Goal: Task Accomplishment & Management: Manage account settings

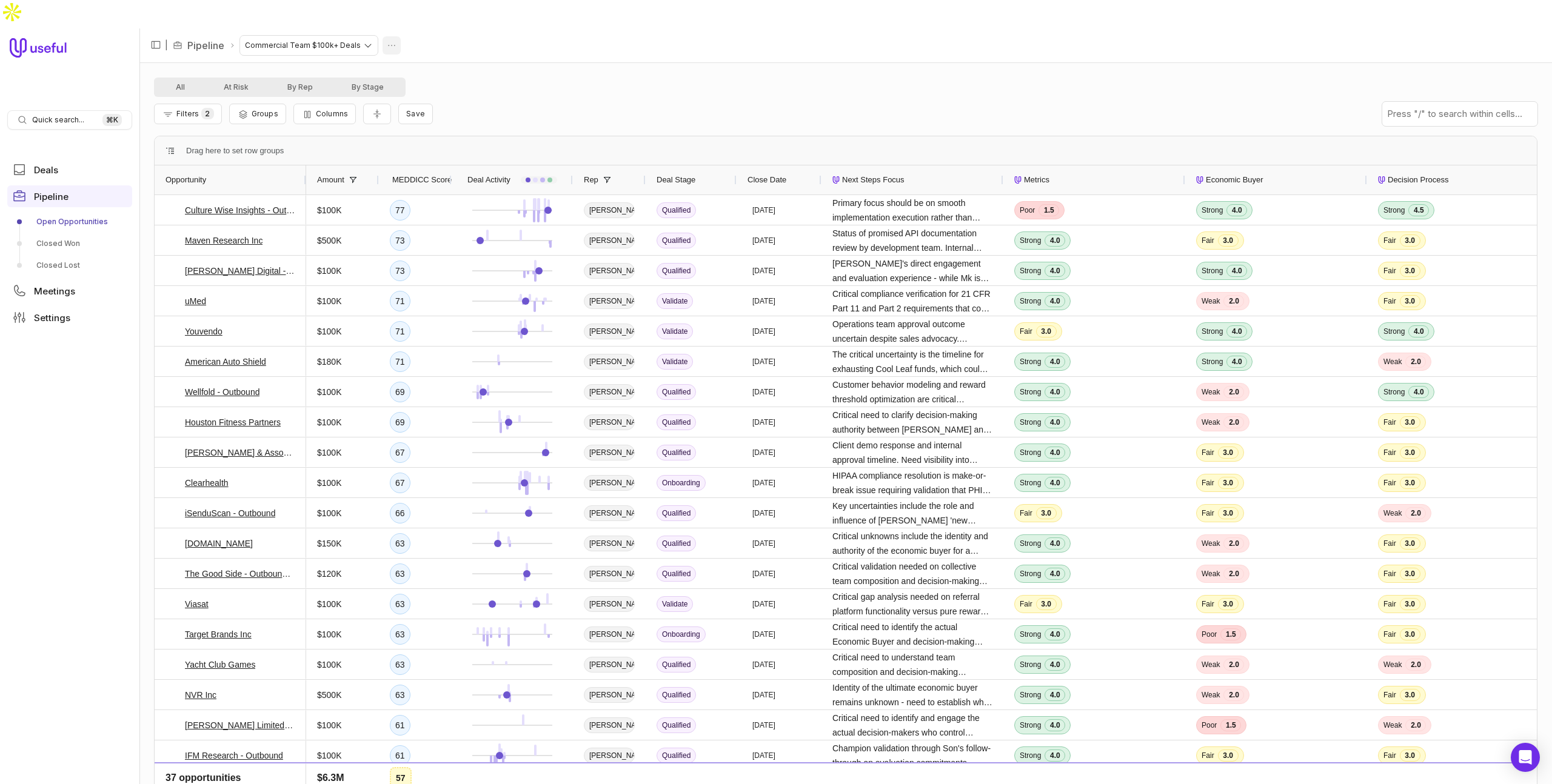
click at [390, 16] on html "Quick search... ⌘ K Deals Pipeline Open Opportunities Closed Won Closed Lost Me…" at bounding box center [776, 392] width 1552 height 784
click at [505, 54] on html "Quick search... ⌘ K Deals Pipeline Open Opportunities Closed Won Closed Lost Me…" at bounding box center [776, 392] width 1552 height 784
click at [187, 109] on span "Filters" at bounding box center [188, 113] width 23 height 9
click at [539, 77] on div "All At Risk By Rep By Stage" at bounding box center [845, 87] width 1383 height 19
click at [214, 38] on link "Pipeline" at bounding box center [206, 45] width 37 height 14
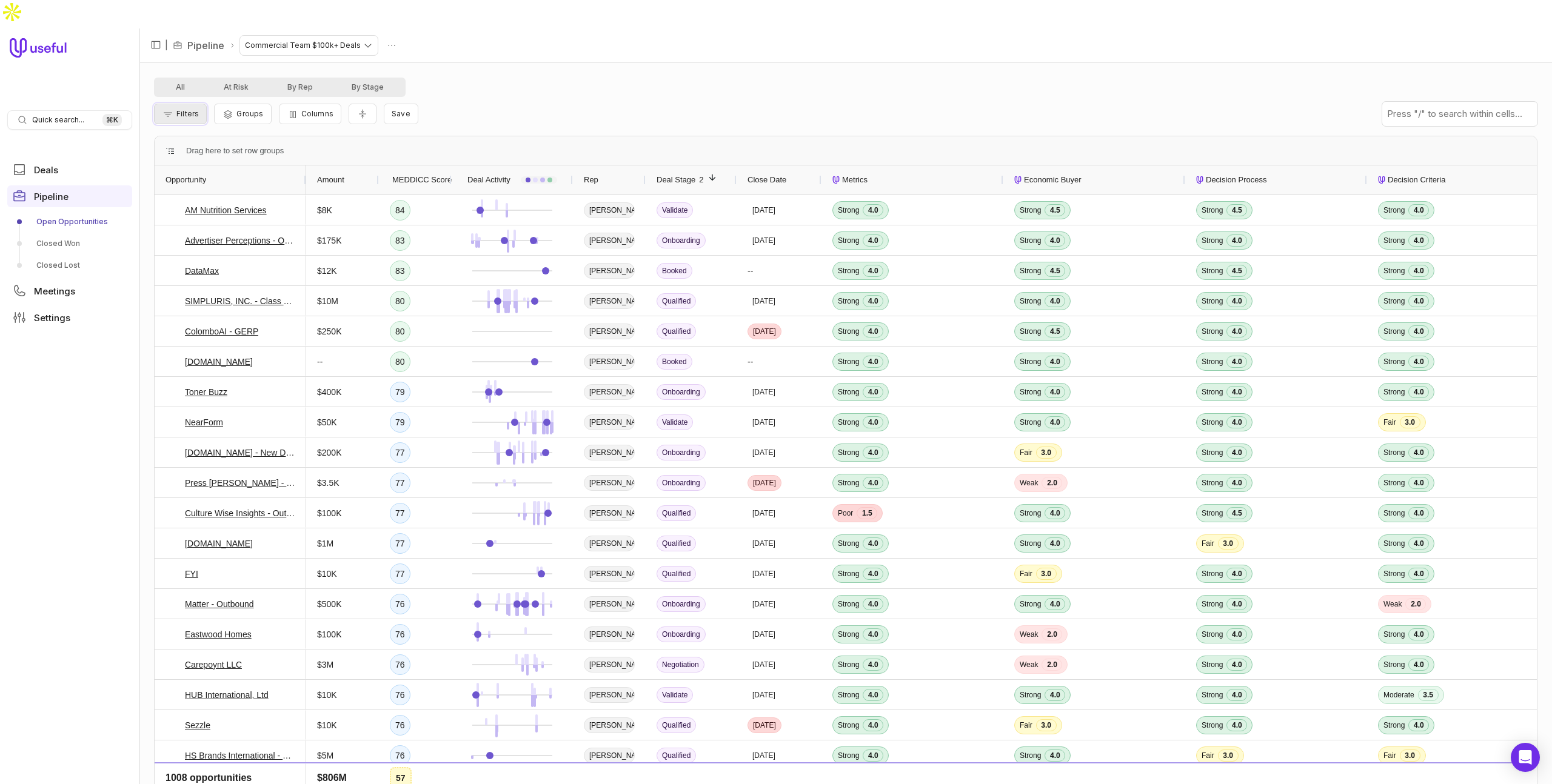
click at [192, 109] on span "Filters" at bounding box center [188, 113] width 23 height 9
click at [219, 150] on button "Add filter" at bounding box center [195, 150] width 64 height 17
click at [223, 147] on span "Opportunity Name" at bounding box center [210, 150] width 68 height 14
click at [232, 148] on html "Quick search... ⌘ K Deals Pipeline Open Opportunities Closed Won Closed Lost Me…" at bounding box center [776, 392] width 1552 height 784
click at [232, 149] on html "Quick search... ⌘ K Deals Pipeline Open Opportunities Closed Won Closed Lost Me…" at bounding box center [776, 392] width 1552 height 784
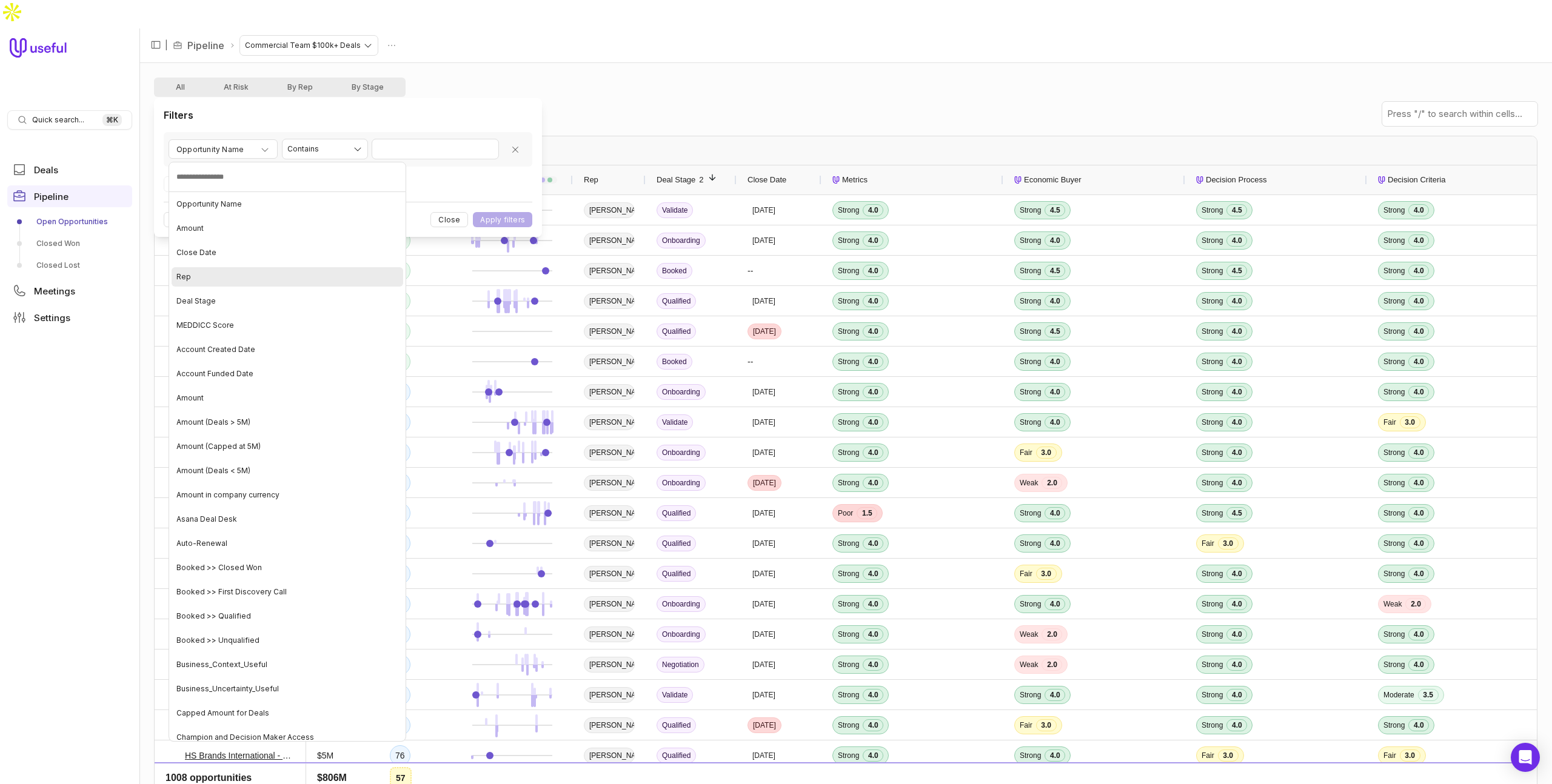
click at [215, 279] on div "Rep" at bounding box center [288, 277] width 232 height 19
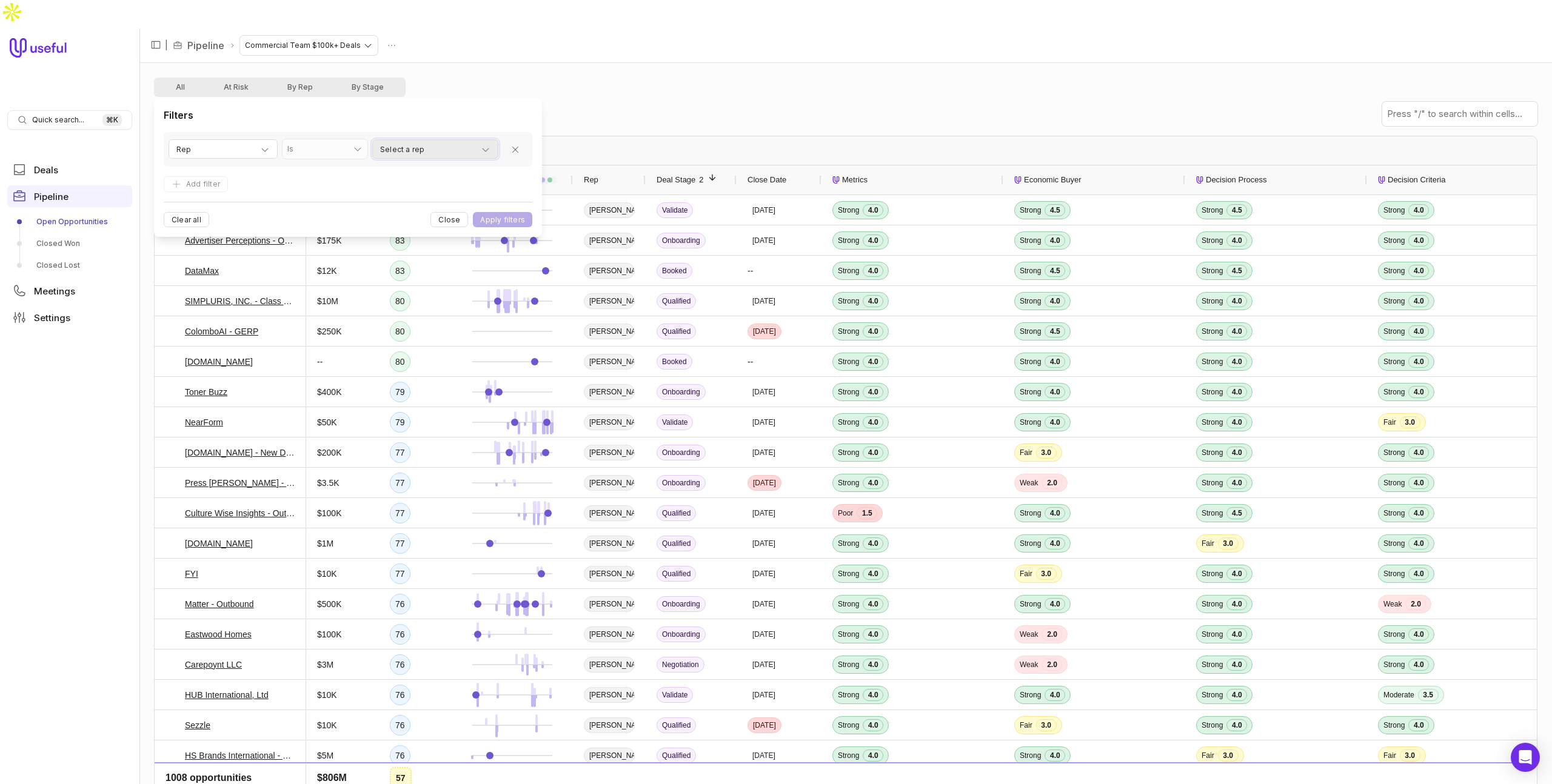
click at [430, 147] on div "Select a rep" at bounding box center [435, 150] width 110 height 14
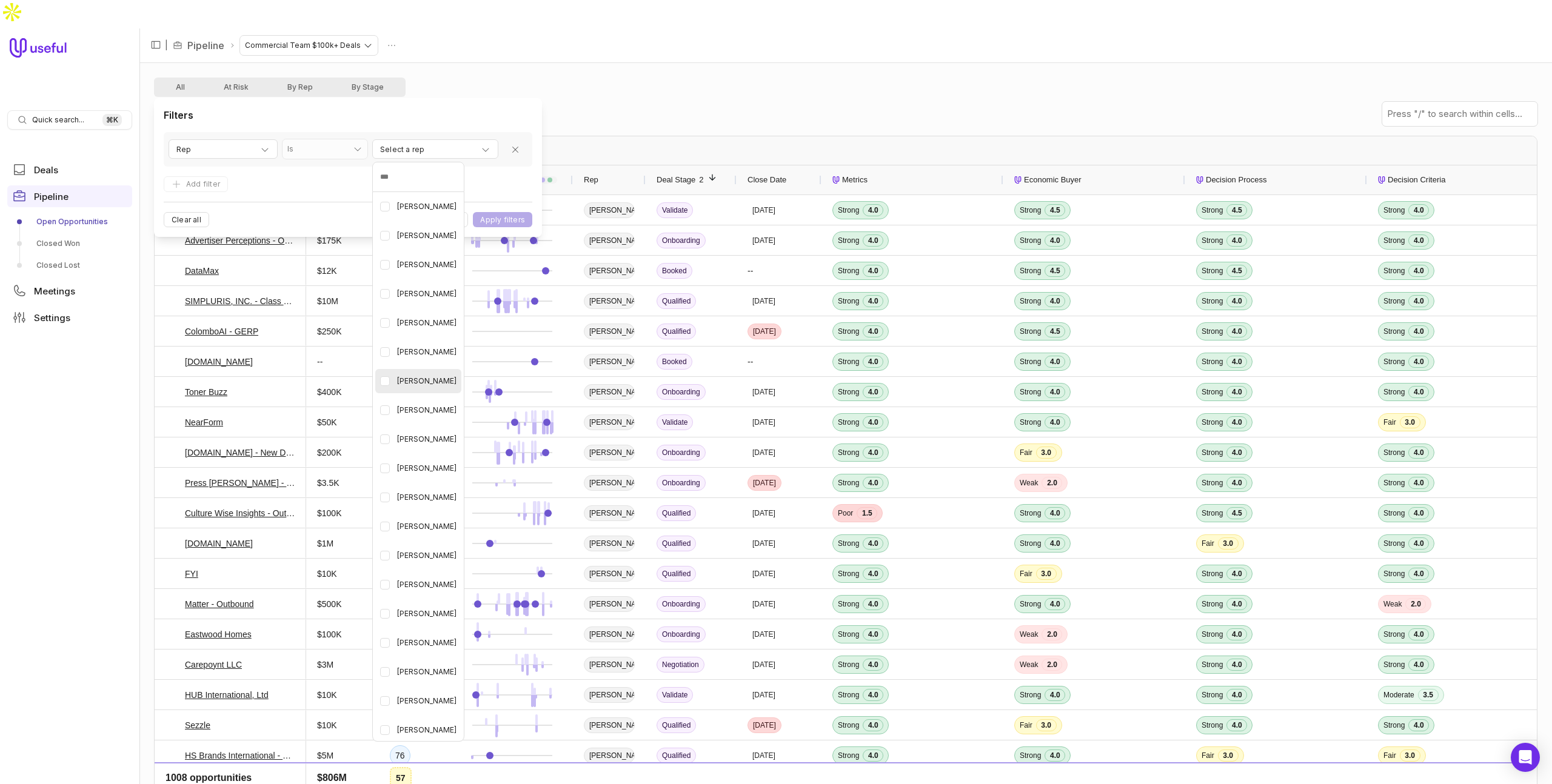
click at [438, 381] on span "[PERSON_NAME]" at bounding box center [427, 381] width 59 height 14
click at [439, 114] on html "Quick search... ⌘ K Deals Pipeline Open Opportunities Closed Won Closed Lost Me…" at bounding box center [776, 392] width 1552 height 784
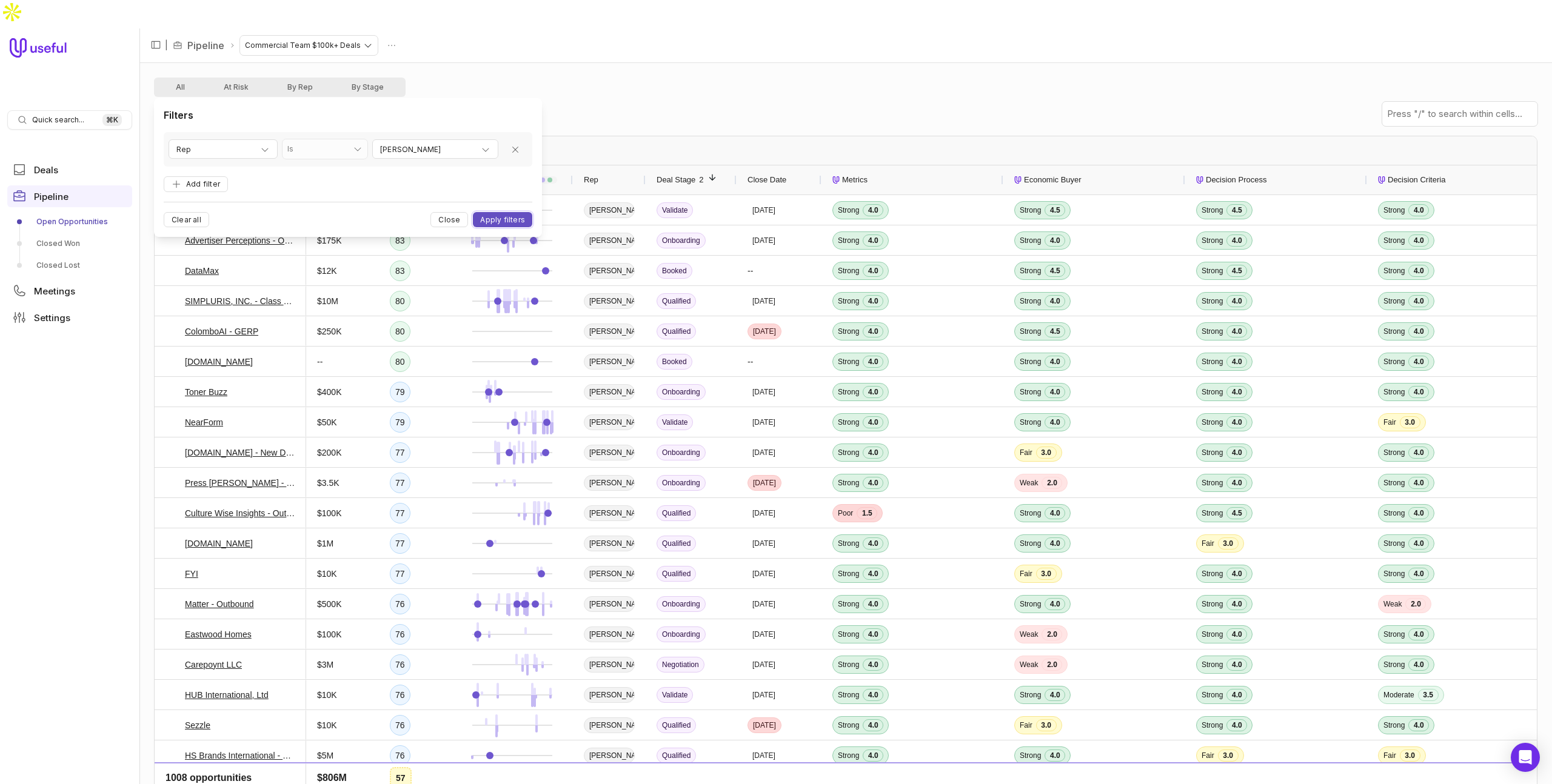
click at [521, 221] on button "Apply filters" at bounding box center [502, 220] width 59 height 15
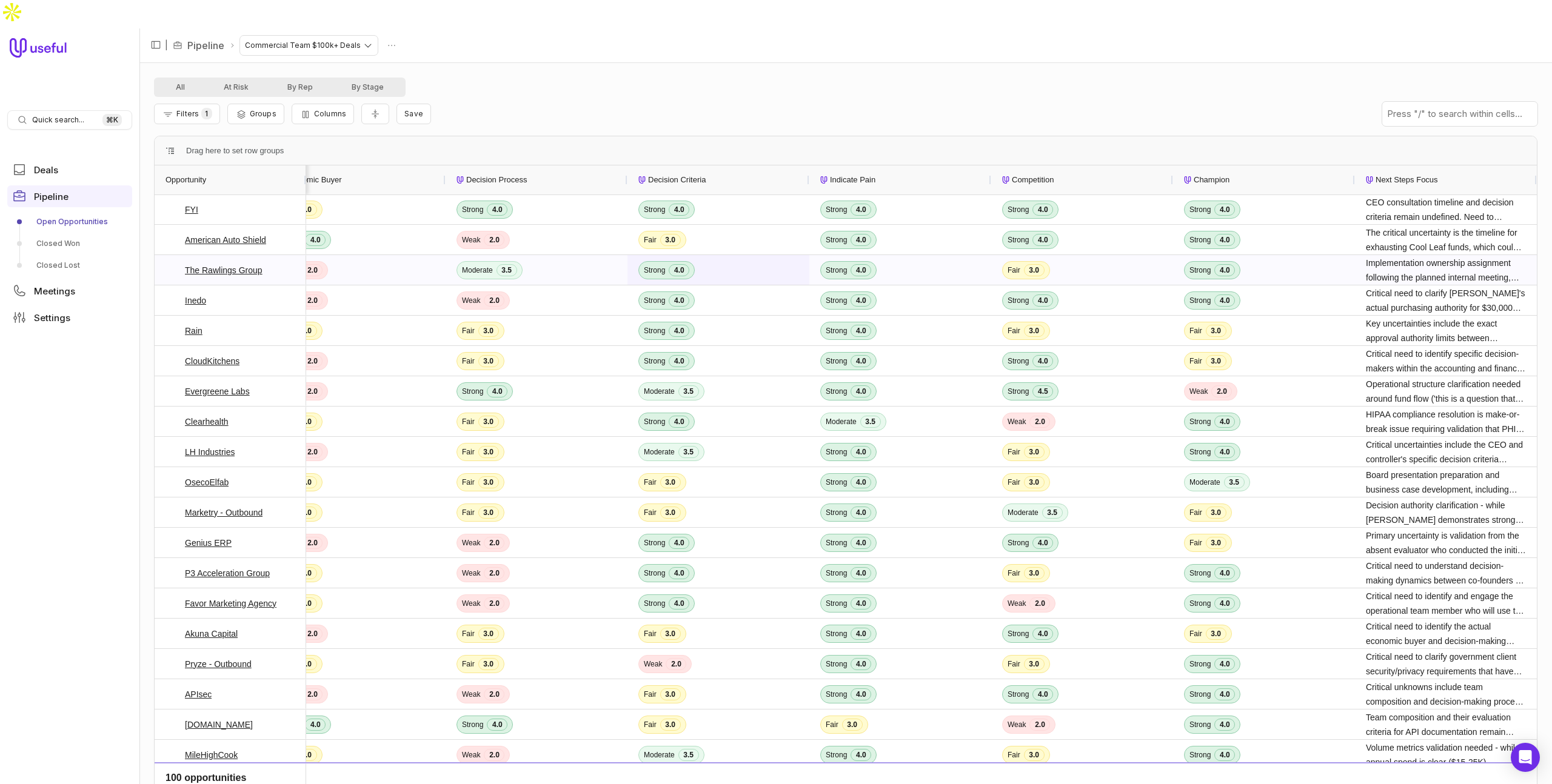
scroll to position [0, 266]
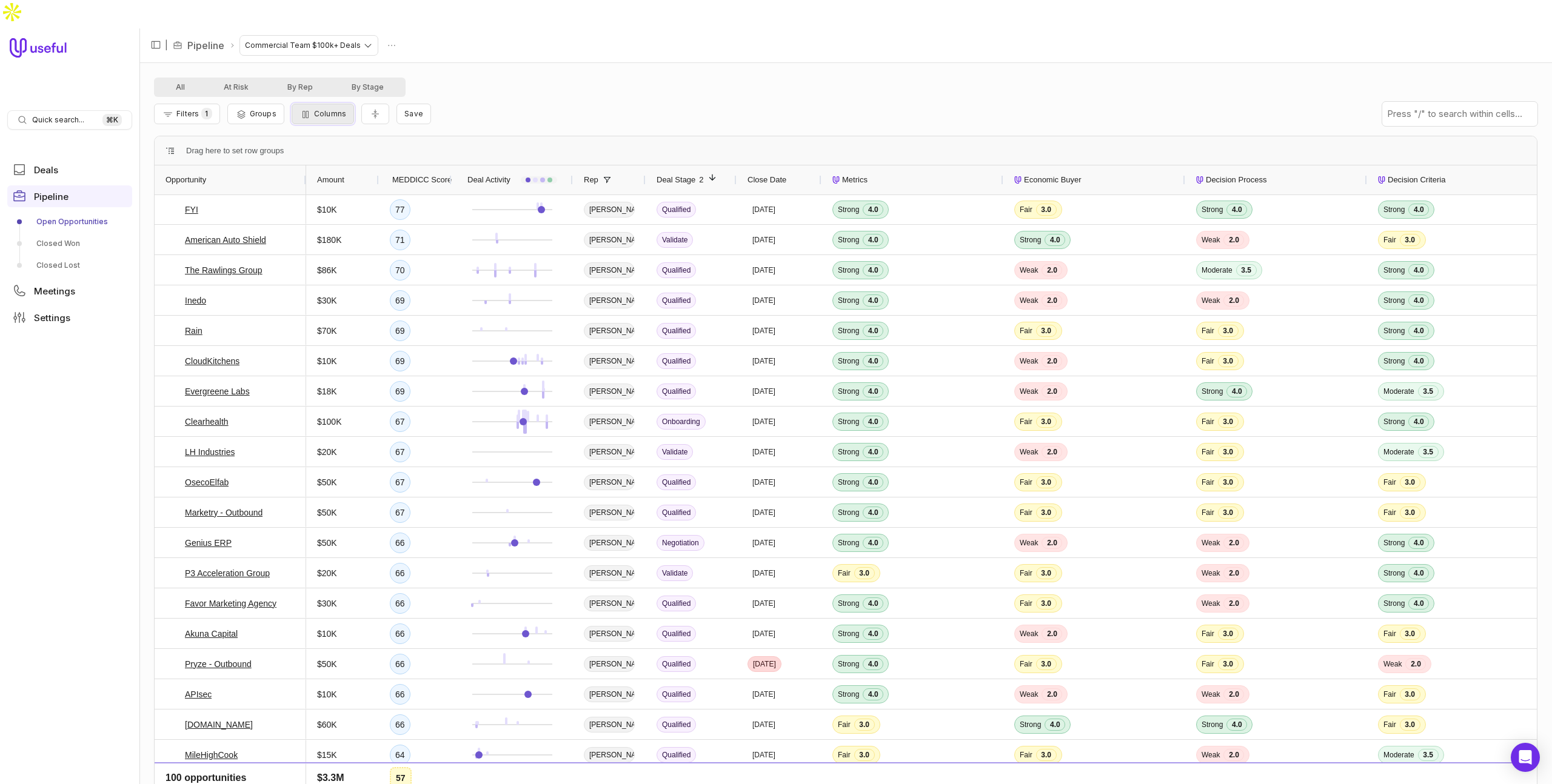
click at [325, 109] on span "Columns" at bounding box center [330, 113] width 32 height 9
type input "*****"
click at [308, 288] on button "Sales Score" at bounding box center [308, 288] width 10 height 10
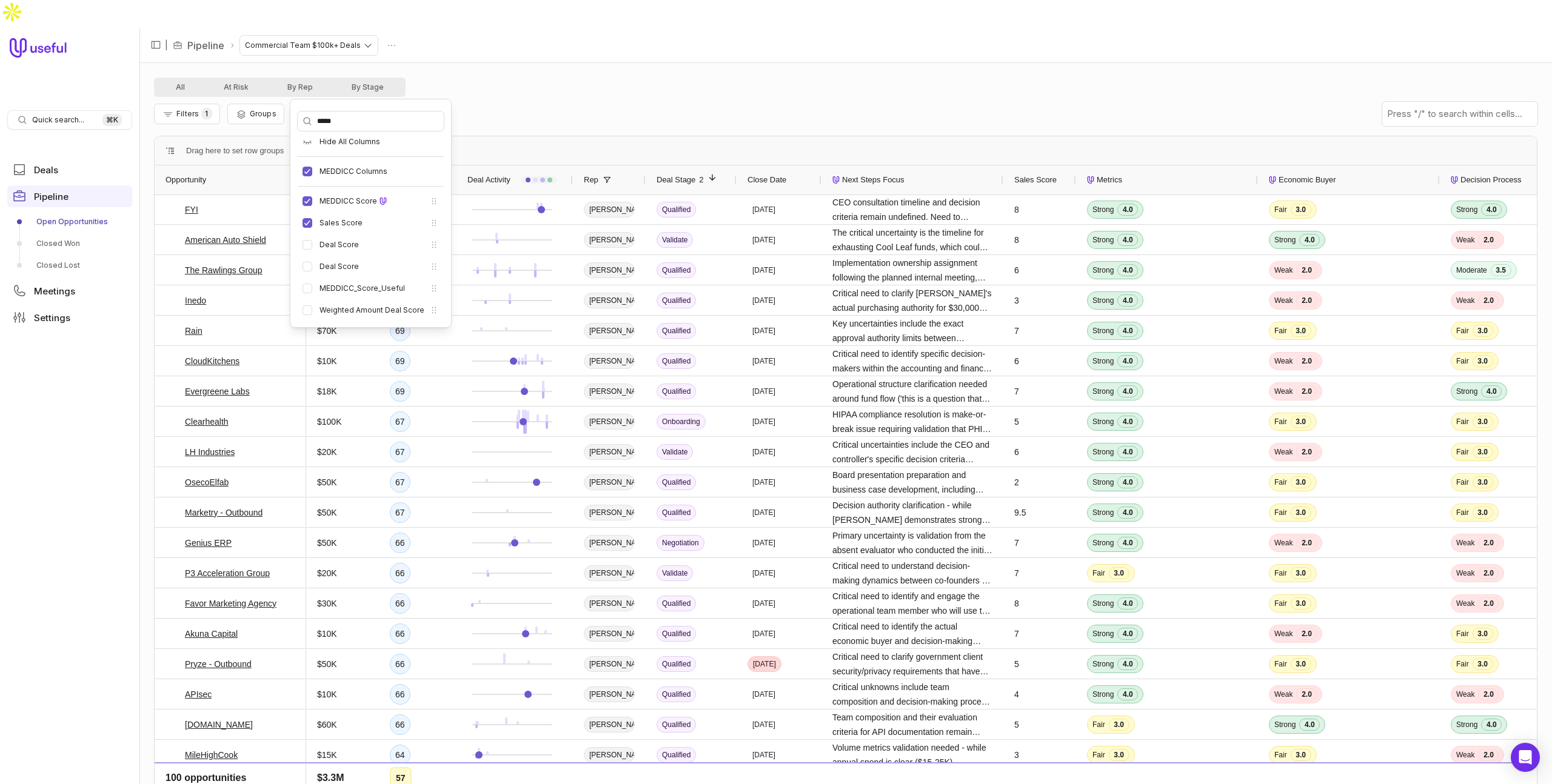
click at [564, 77] on div "All At Risk By Rep By Stage" at bounding box center [845, 87] width 1383 height 19
click at [412, 109] on span "Save" at bounding box center [413, 113] width 19 height 9
type input "**********"
click at [546, 163] on button "Save" at bounding box center [541, 164] width 33 height 15
click at [336, 172] on span "Amount" at bounding box center [331, 179] width 28 height 14
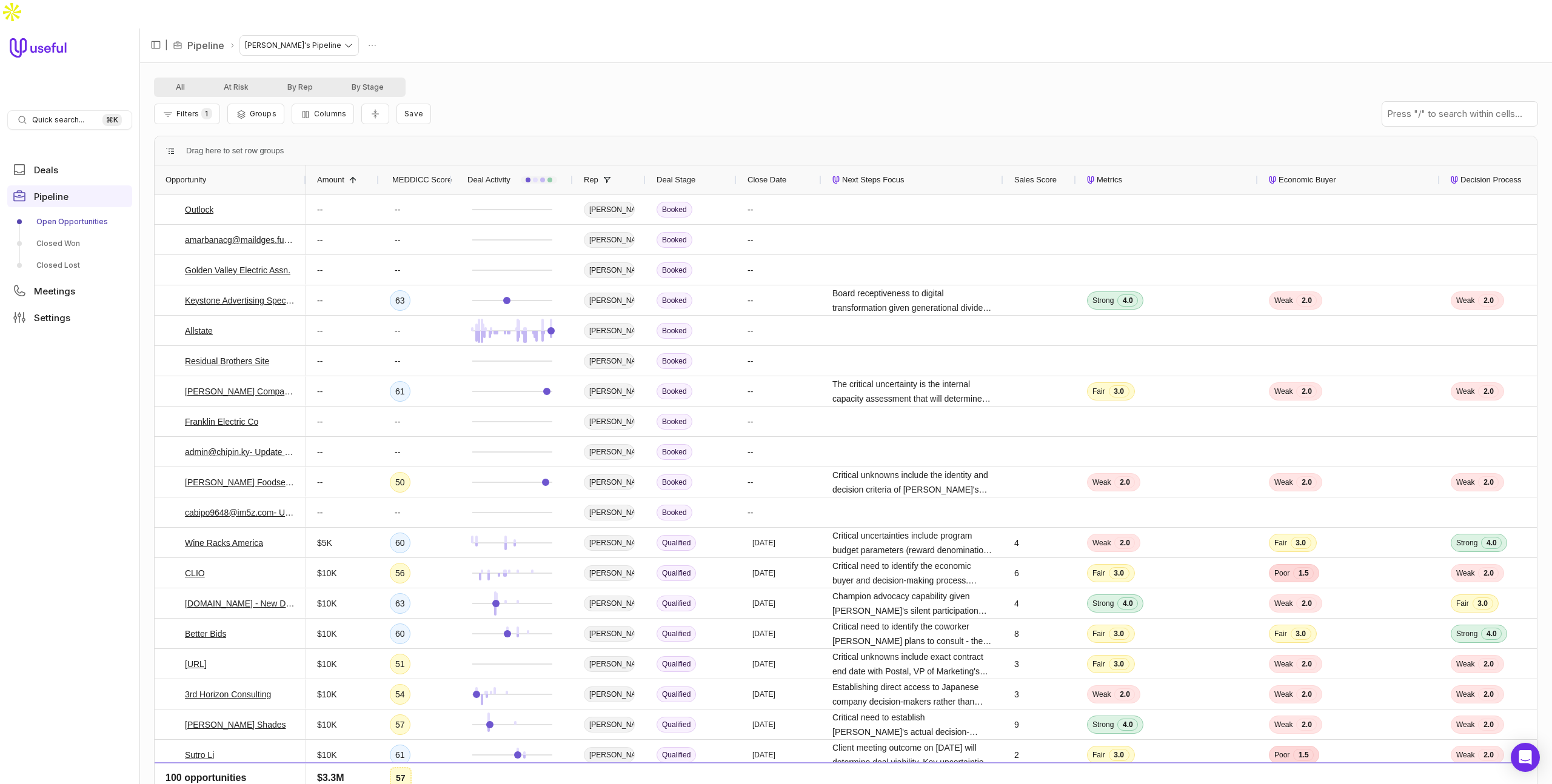
click at [336, 172] on span "Amount" at bounding box center [331, 179] width 28 height 14
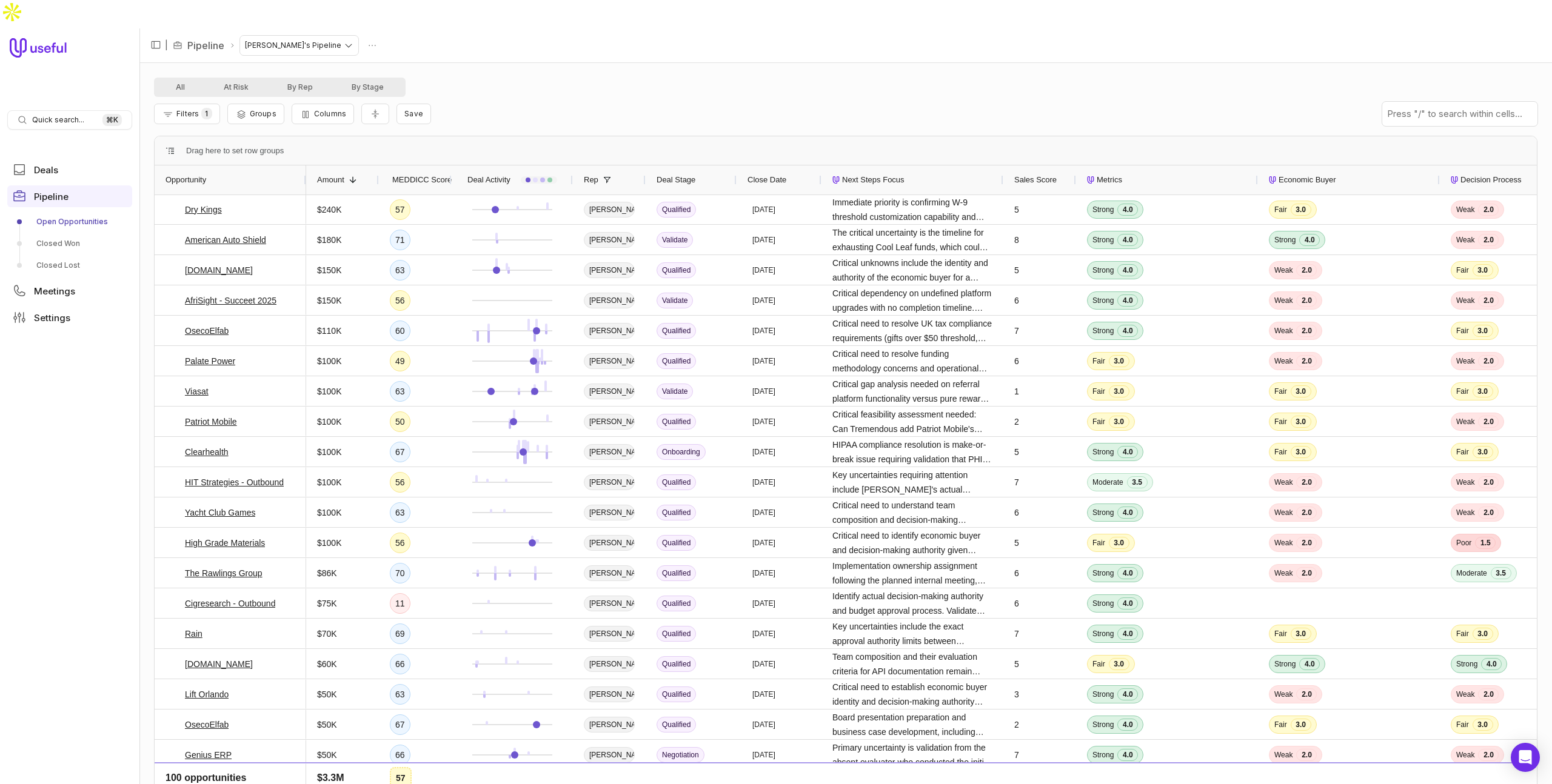
click at [497, 77] on div "All At Risk By Rep By Stage" at bounding box center [845, 87] width 1383 height 19
click at [709, 77] on div "All At Risk By Rep By Stage" at bounding box center [845, 87] width 1383 height 19
click at [587, 63] on div "All At Risk By Rep By Stage Filters 1 Groups Columns Save Drag here to set row …" at bounding box center [846, 437] width 1413 height 750
click at [307, 17] on html "Quick search... ⌘ K Deals Pipeline Open Opportunities Closed Won Closed Lost Me…" at bounding box center [776, 392] width 1552 height 784
click at [546, 45] on html "Quick search... ⌘ K Deals Pipeline Open Opportunities Closed Won Closed Lost Me…" at bounding box center [776, 392] width 1552 height 784
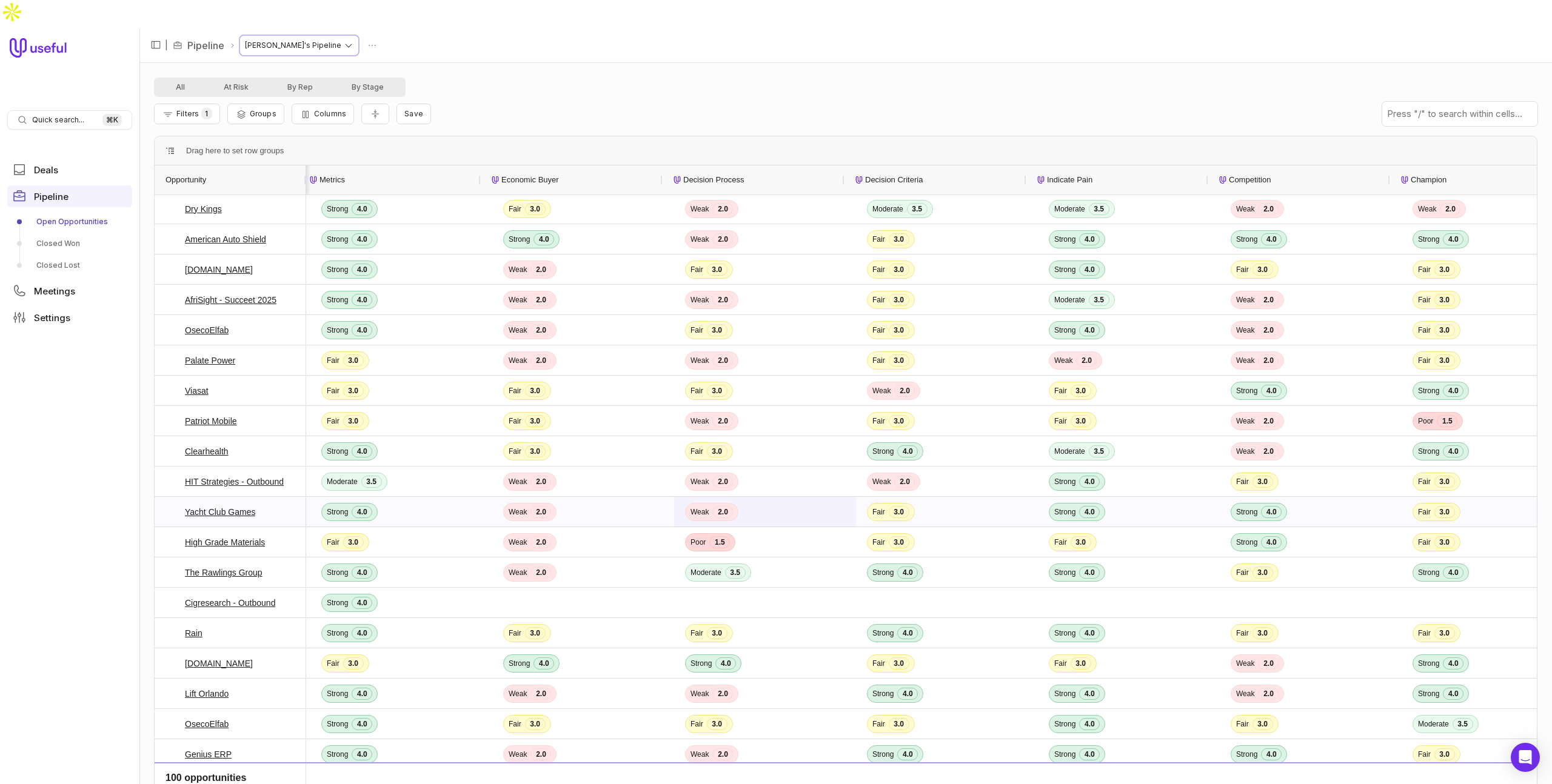
scroll to position [0, 766]
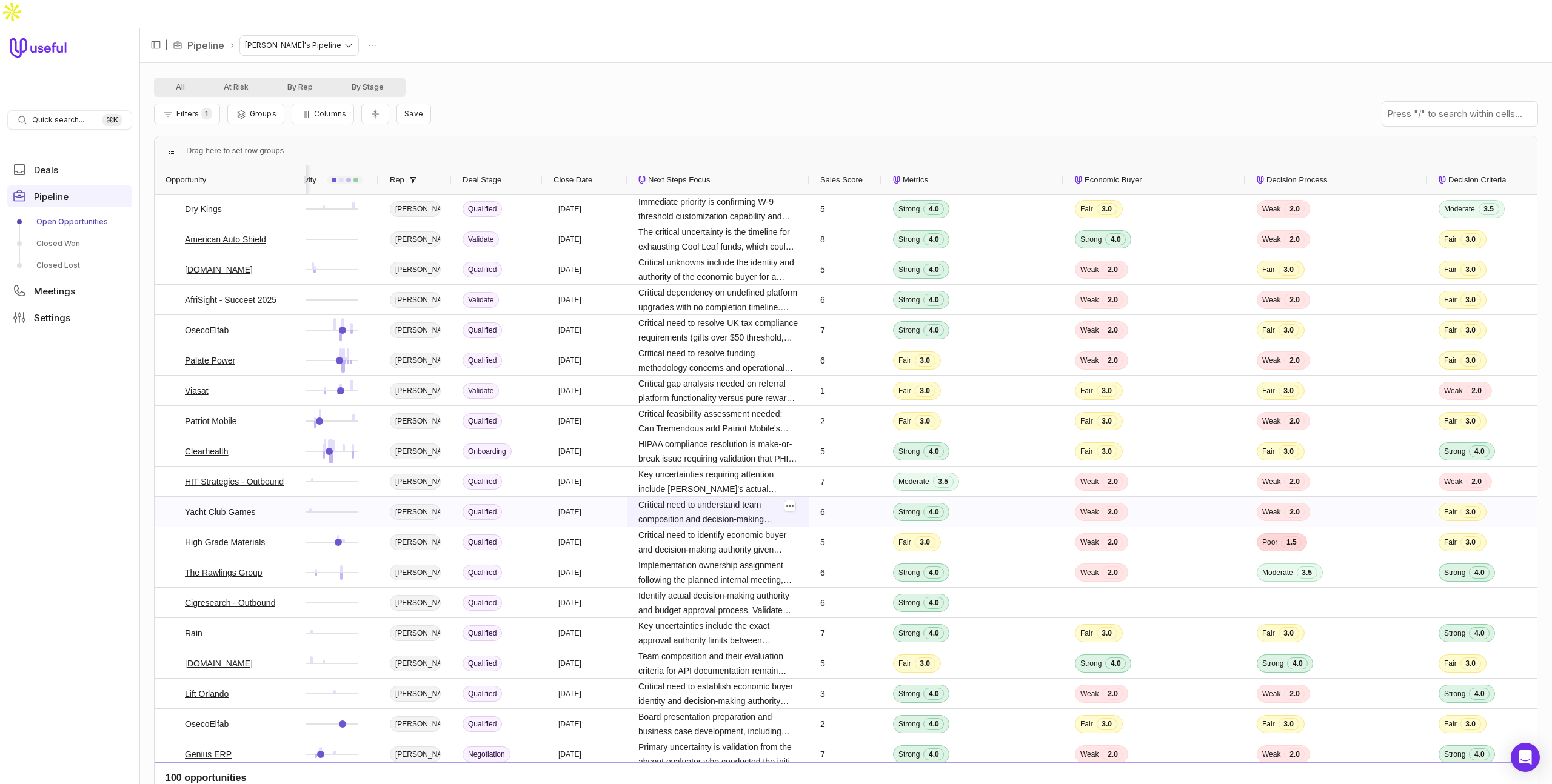
click at [737, 497] on span "Critical need to understand team composition and decision-making authority, as …" at bounding box center [718, 512] width 160 height 29
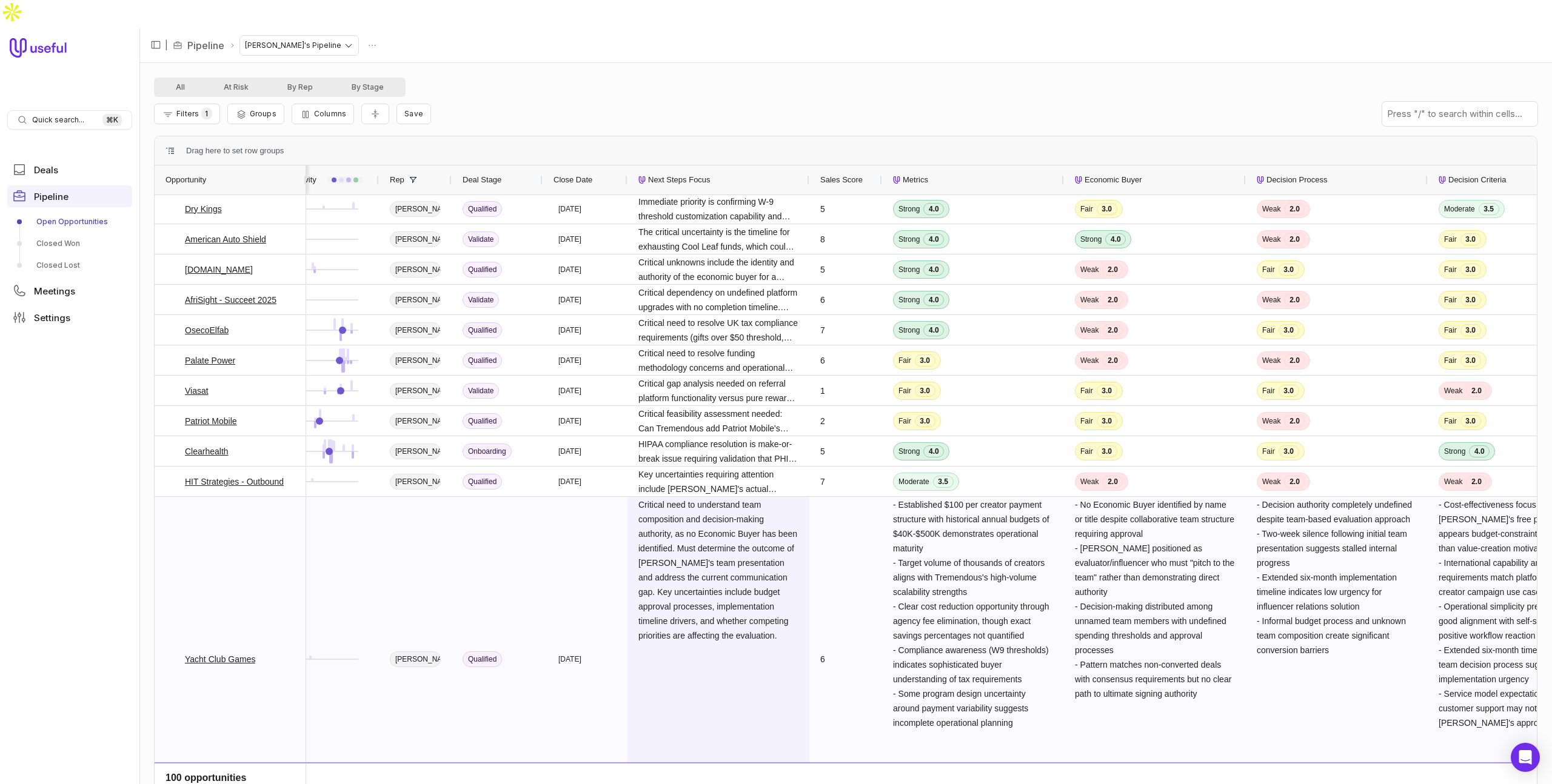
click at [788, 497] on span "Critical need to understand team composition and decision-making authority, as …" at bounding box center [718, 570] width 160 height 145
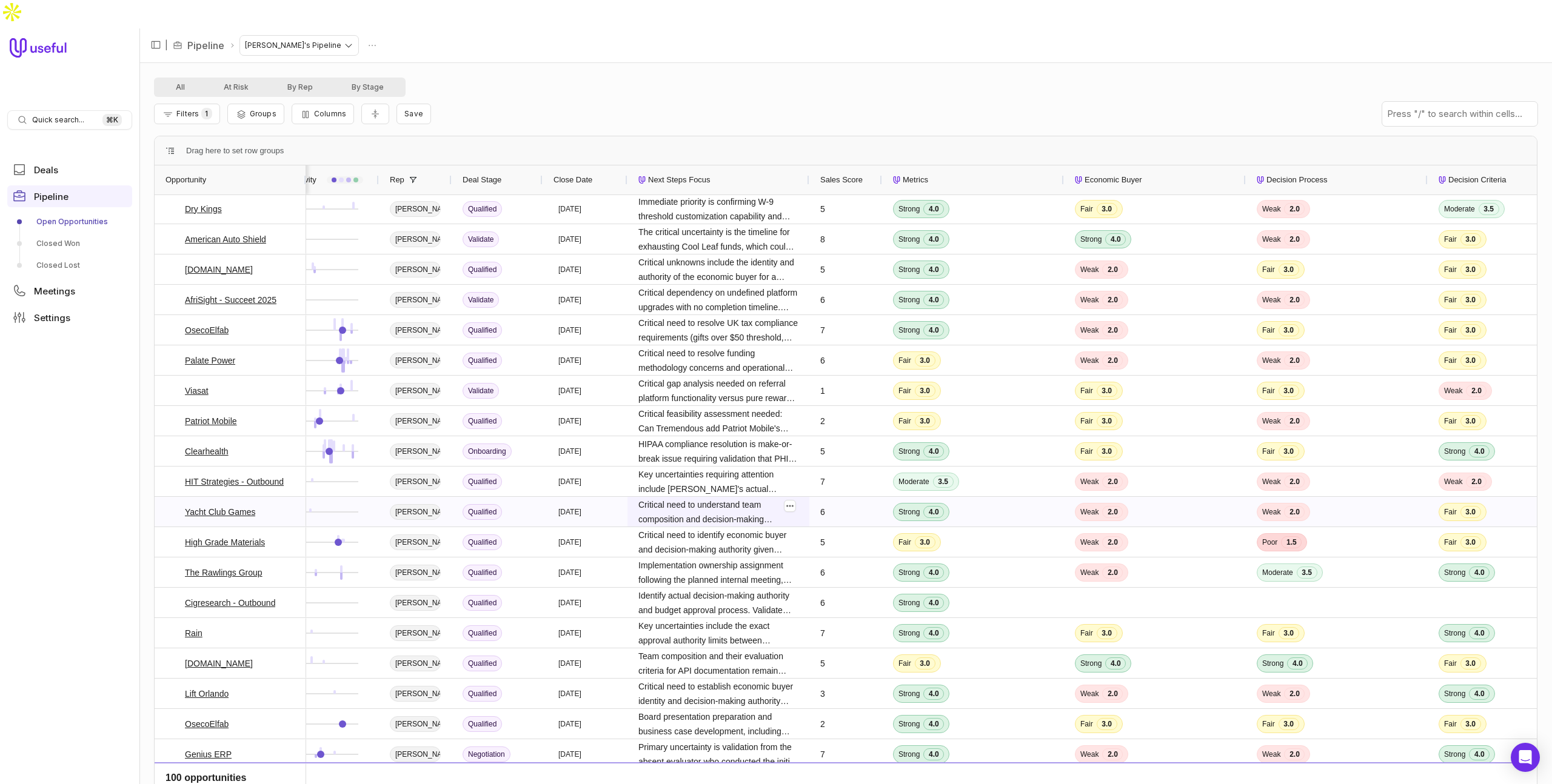
click at [784, 500] on span at bounding box center [790, 506] width 12 height 12
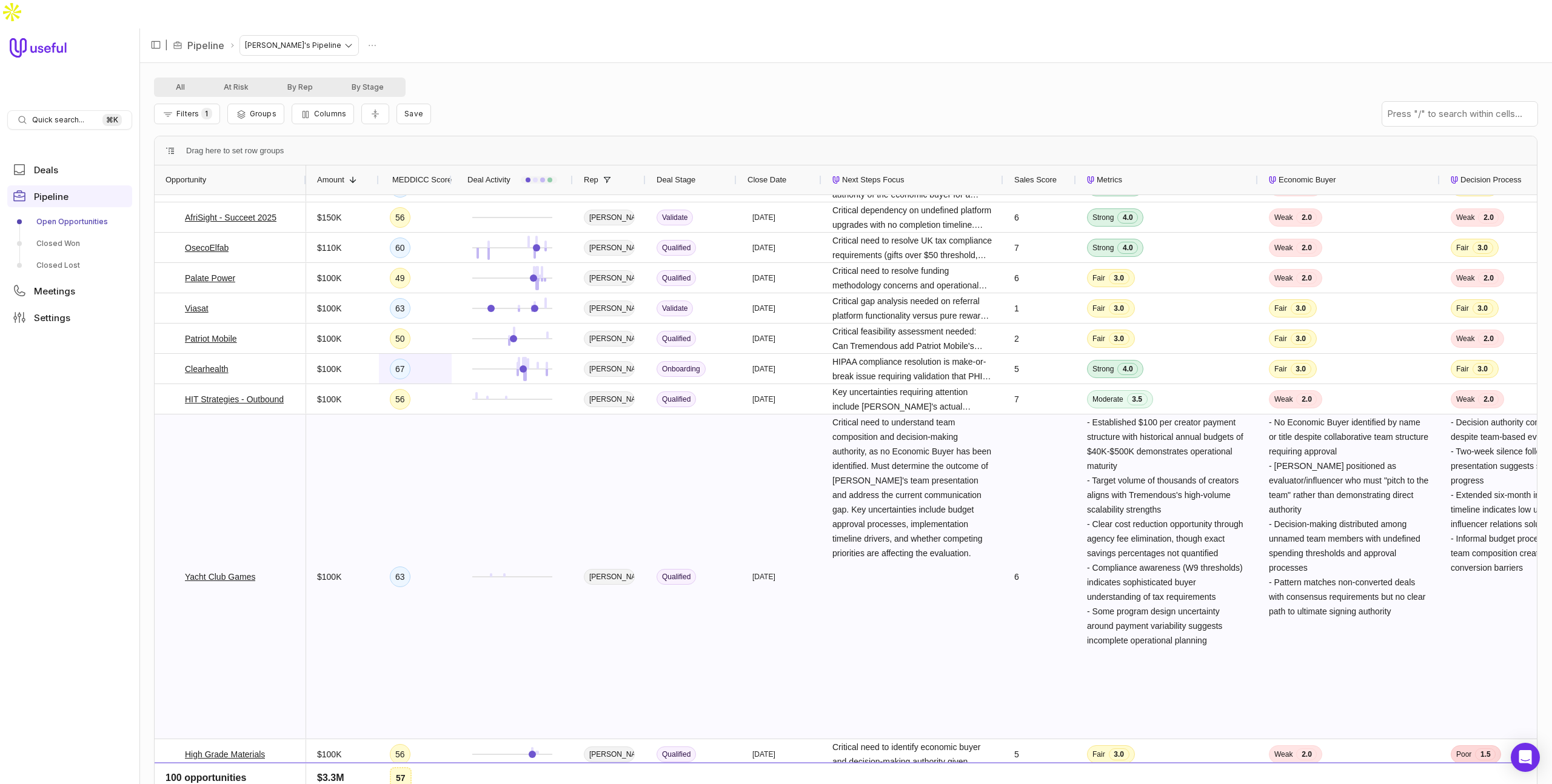
scroll to position [47, 0]
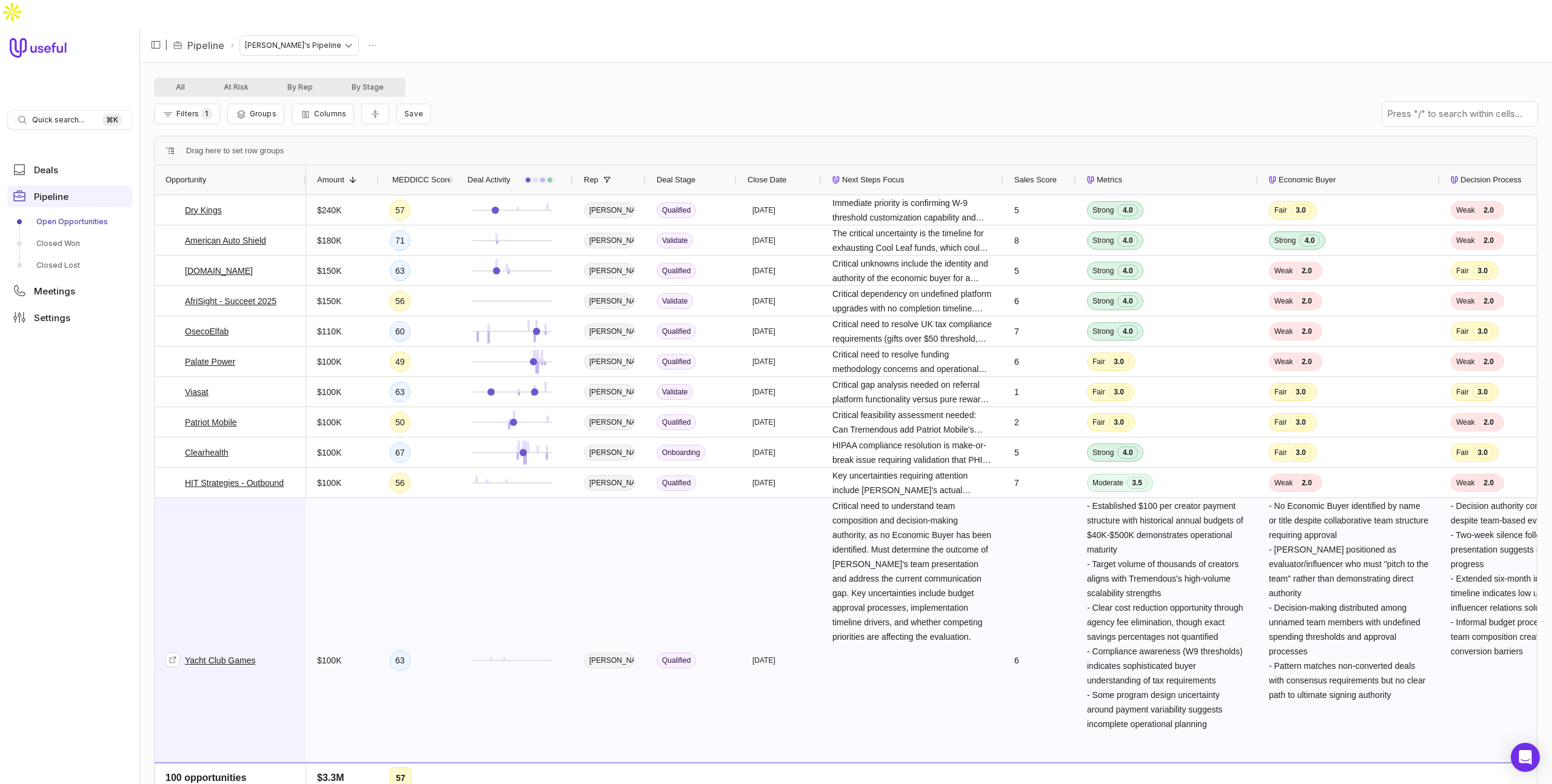
click at [262, 532] on span "Yacht Club Games" at bounding box center [230, 660] width 130 height 323
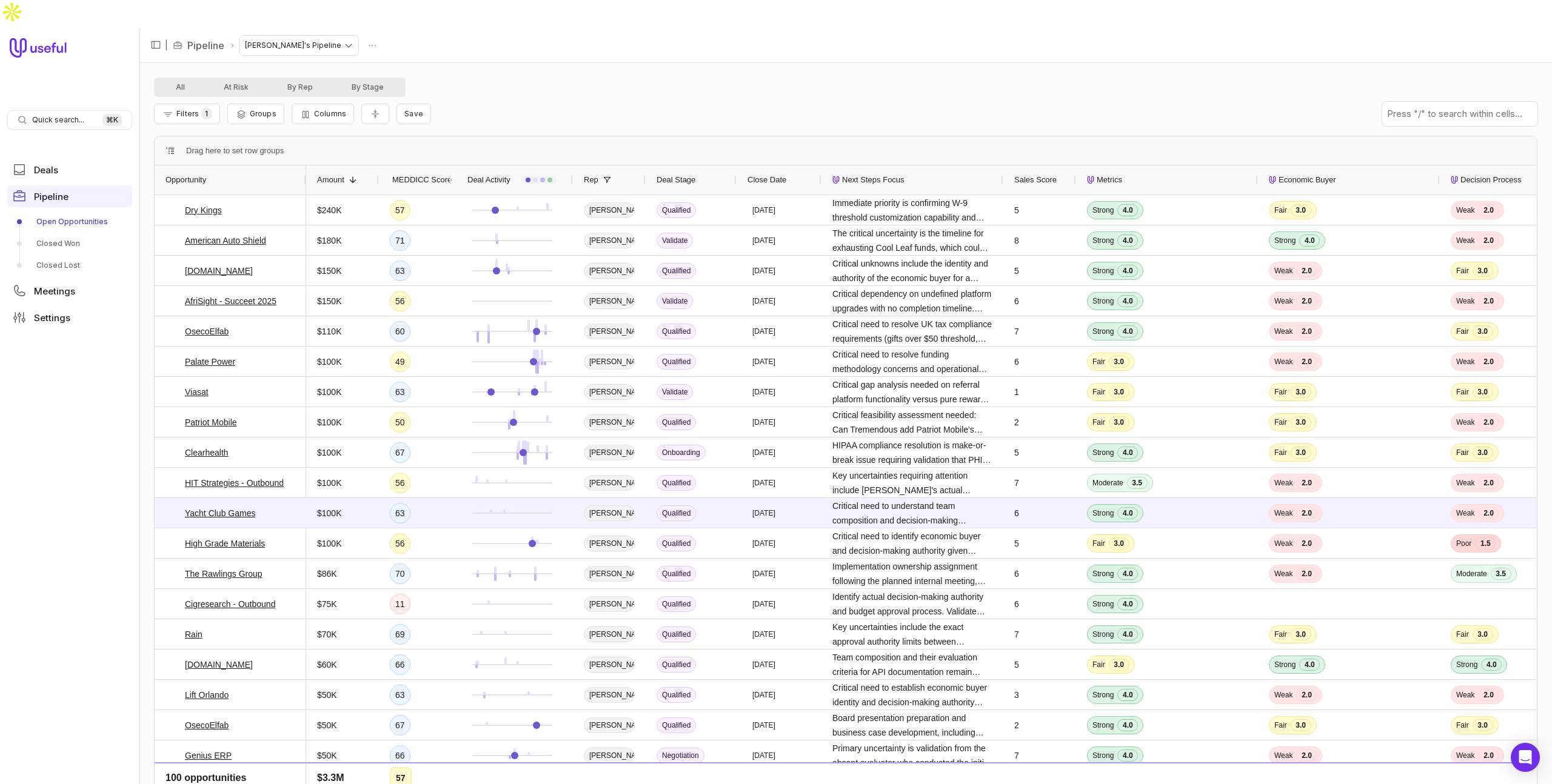
click at [527, 97] on div "Filters 1 Groups Columns Save" at bounding box center [845, 114] width 1383 height 34
click at [1037, 172] on span "Sales Score" at bounding box center [1035, 179] width 43 height 14
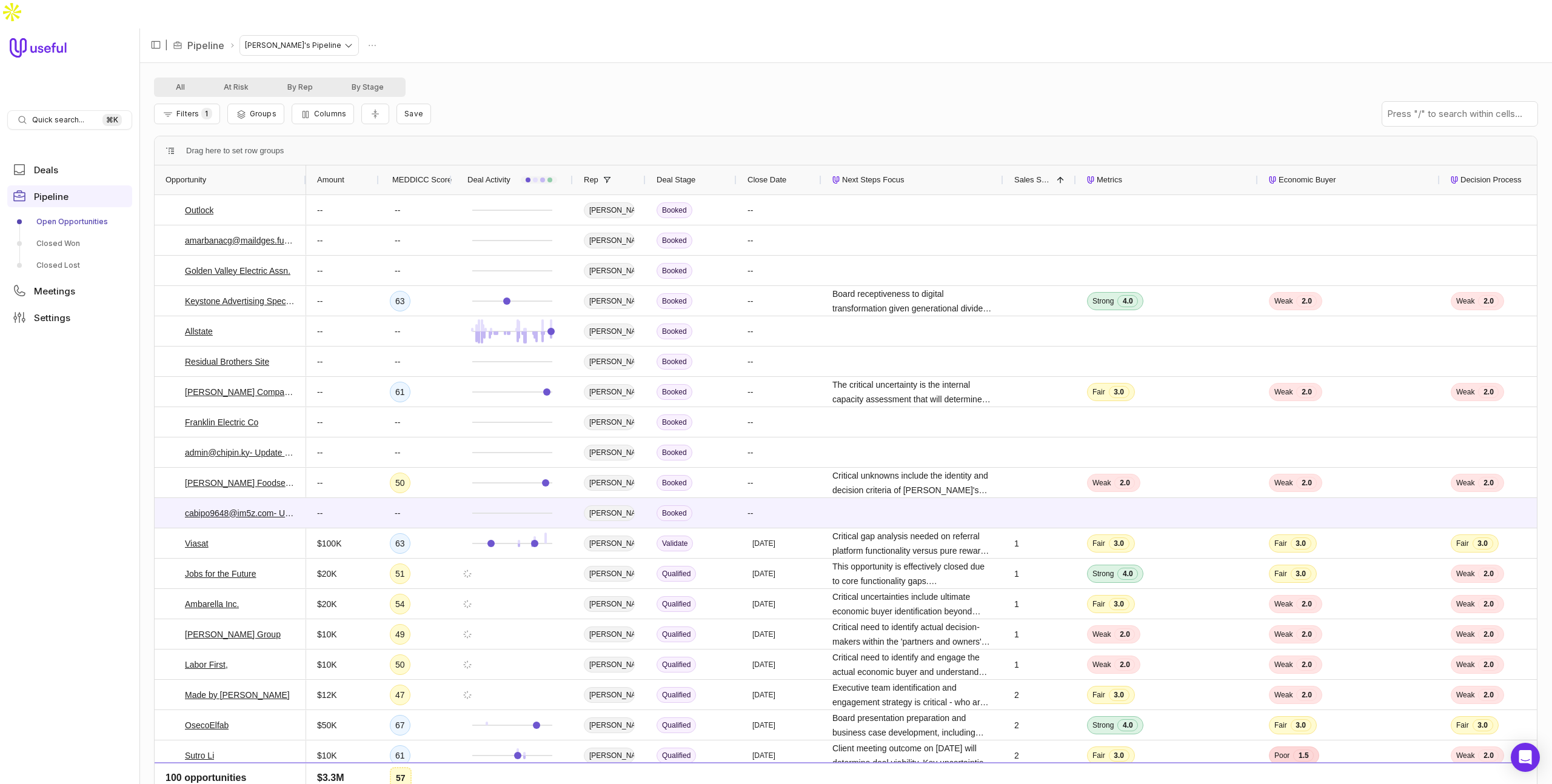
click at [1037, 172] on span "Sales Score" at bounding box center [1033, 179] width 37 height 14
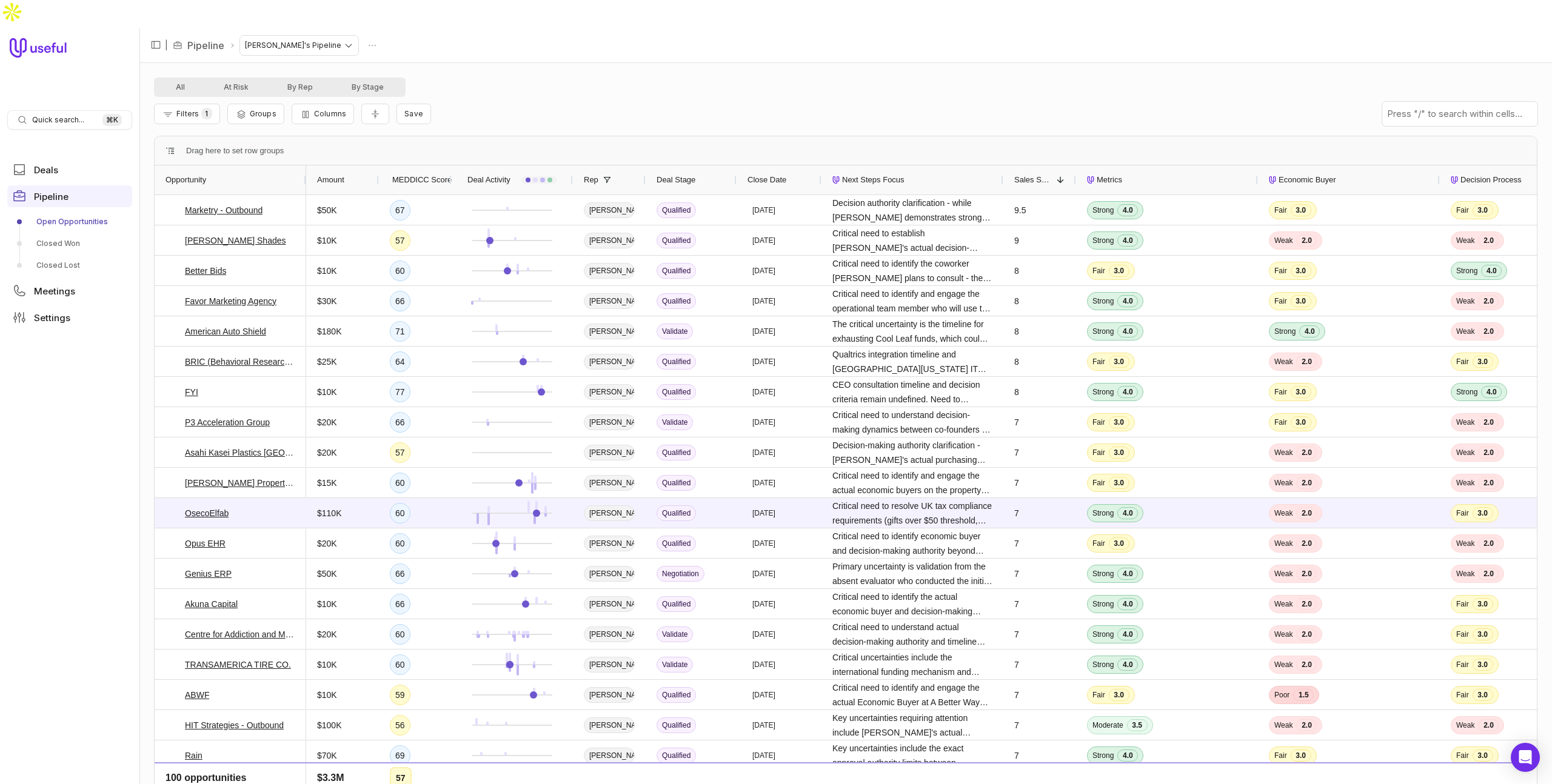
click at [428, 172] on span "MEDDICC Score" at bounding box center [422, 179] width 59 height 14
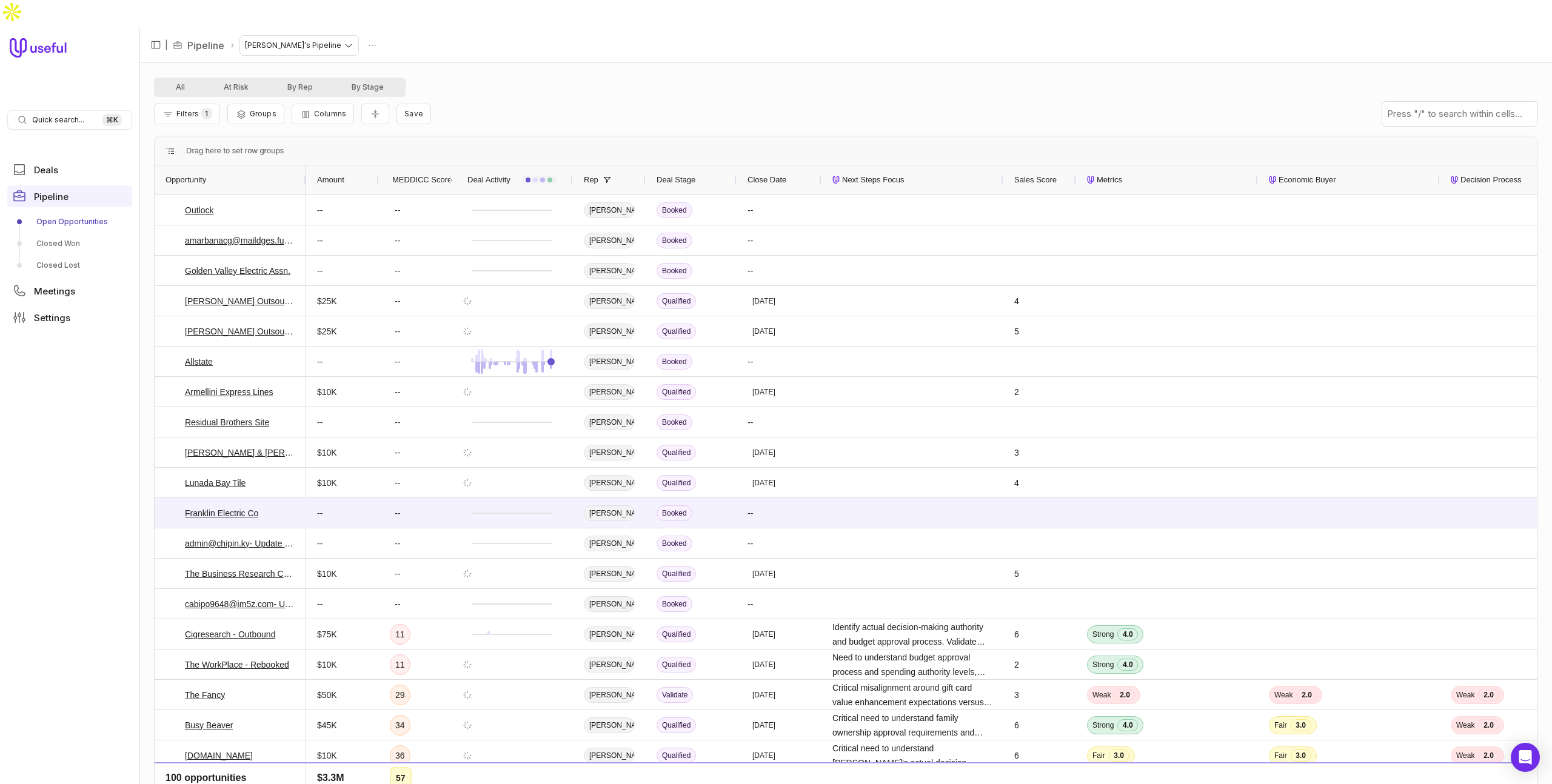
click at [430, 172] on span "MEDDICC Score" at bounding box center [422, 179] width 59 height 14
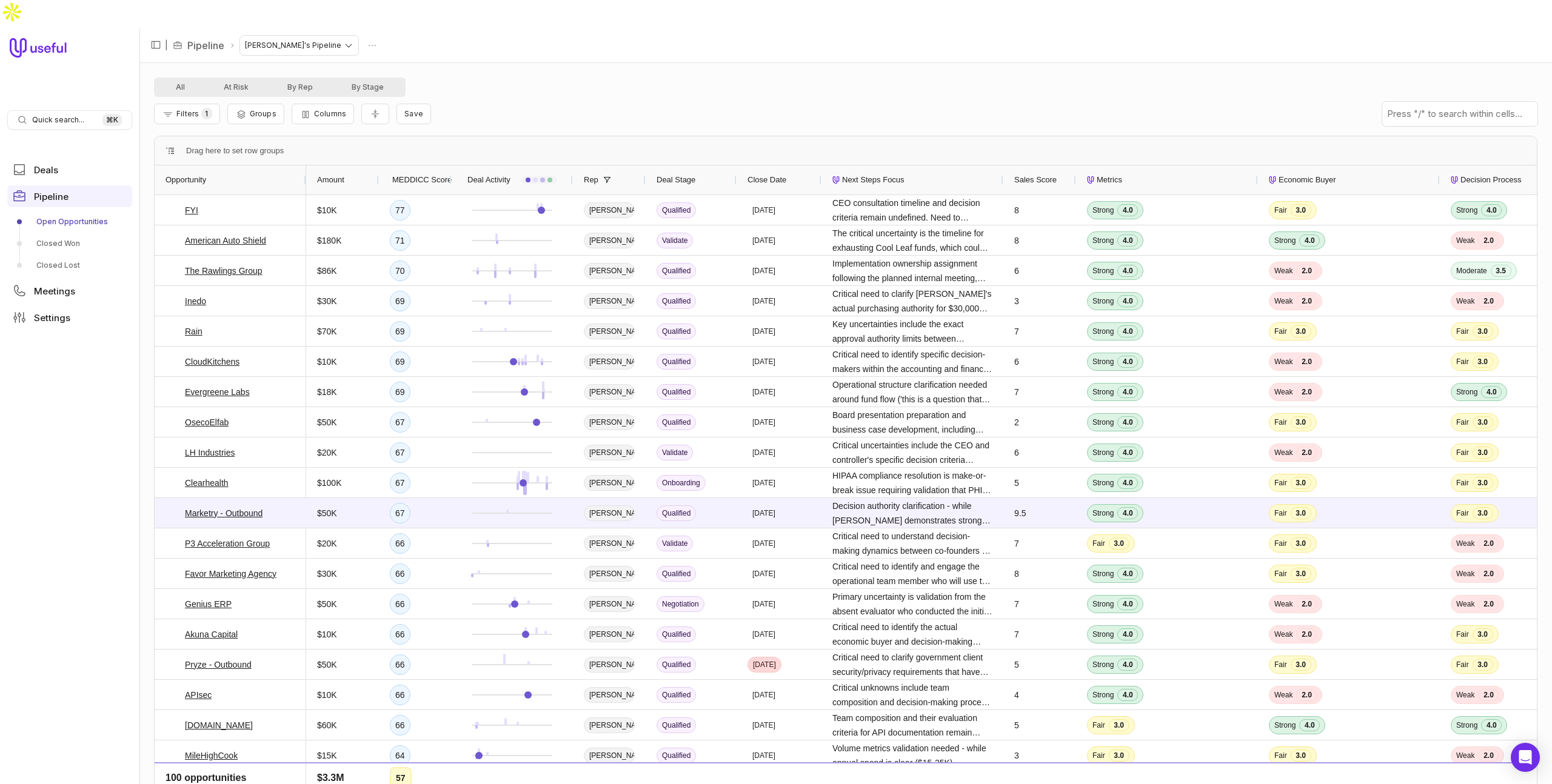
click at [813, 77] on div "All At Risk By Rep By Stage" at bounding box center [845, 87] width 1383 height 19
